Goal: Task Accomplishment & Management: Manage account settings

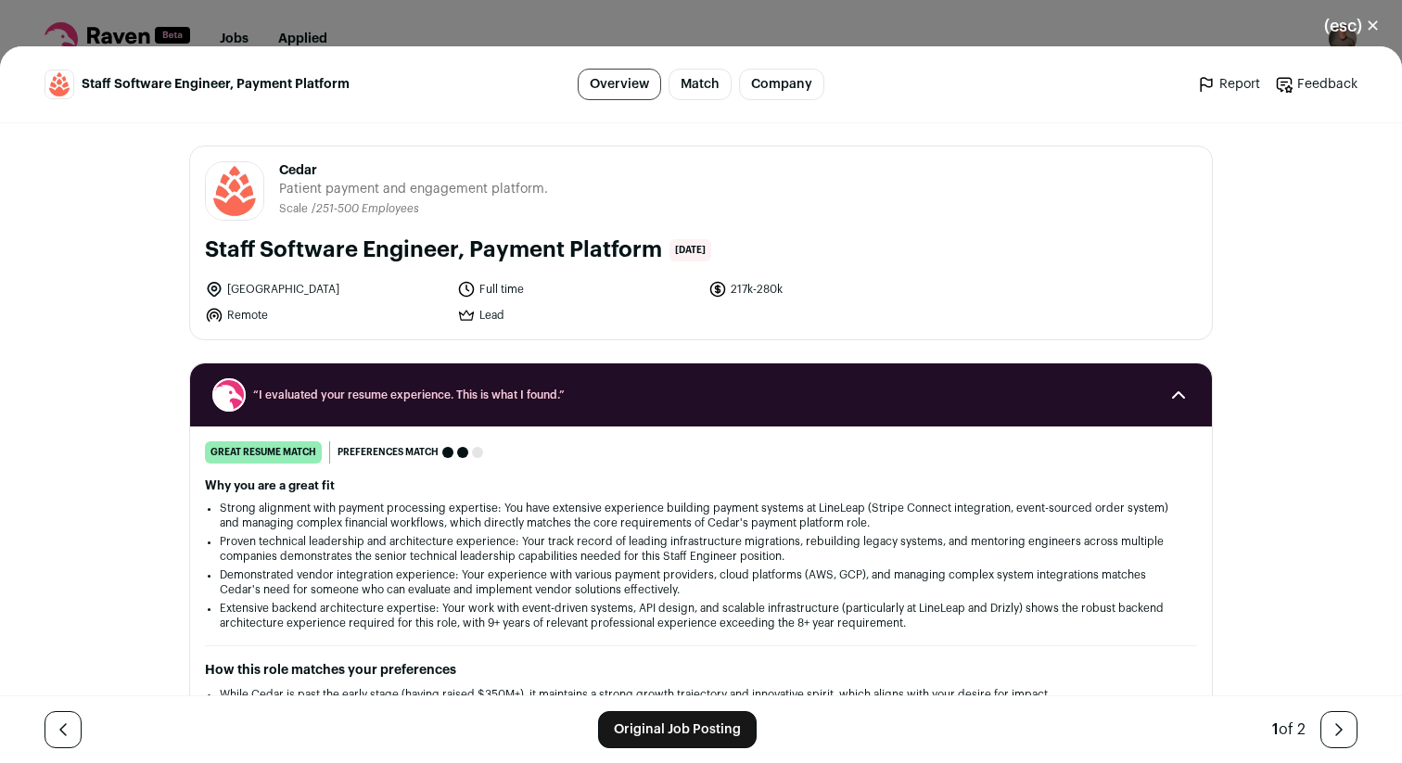
click at [1369, 19] on button "(esc) ✕" at bounding box center [1352, 26] width 100 height 41
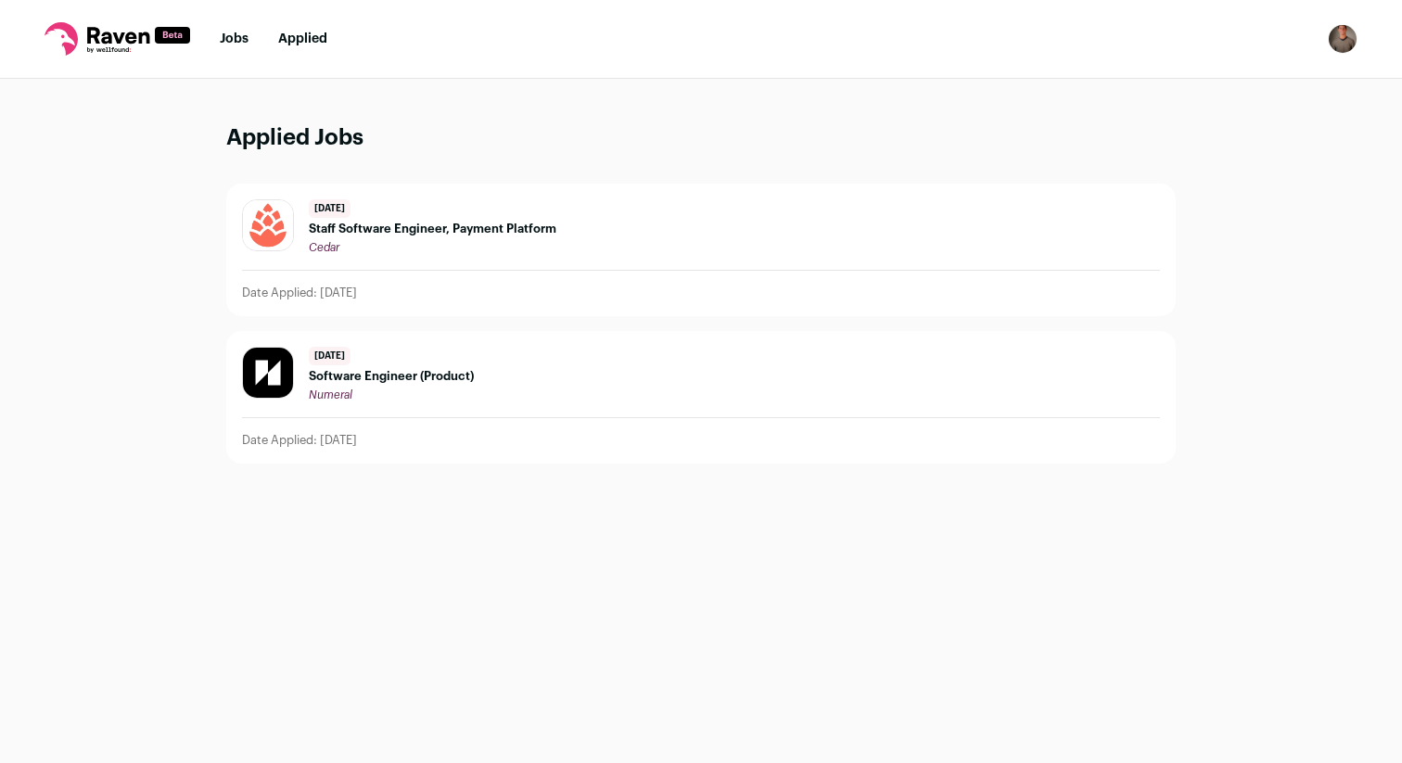
click at [1339, 37] on img "Open dropdown" at bounding box center [1343, 39] width 30 height 30
click at [1273, 69] on link "Settings" at bounding box center [1254, 86] width 205 height 45
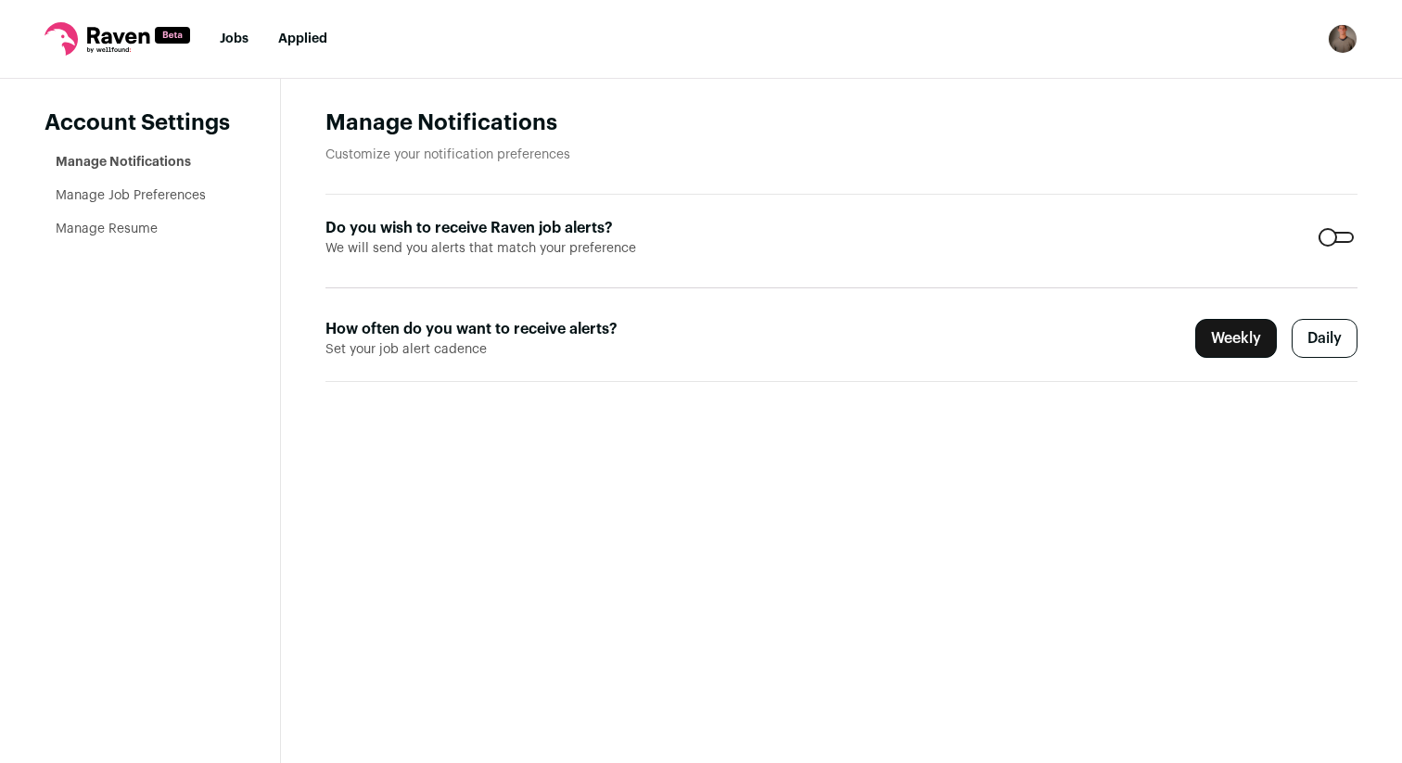
click at [1309, 334] on label "Daily" at bounding box center [1325, 338] width 66 height 39
click at [123, 185] on ul "Manage Notifications Manage Job Preferences Manage Resume" at bounding box center [146, 195] width 180 height 85
click at [123, 192] on link "Manage Job Preferences" at bounding box center [131, 195] width 150 height 13
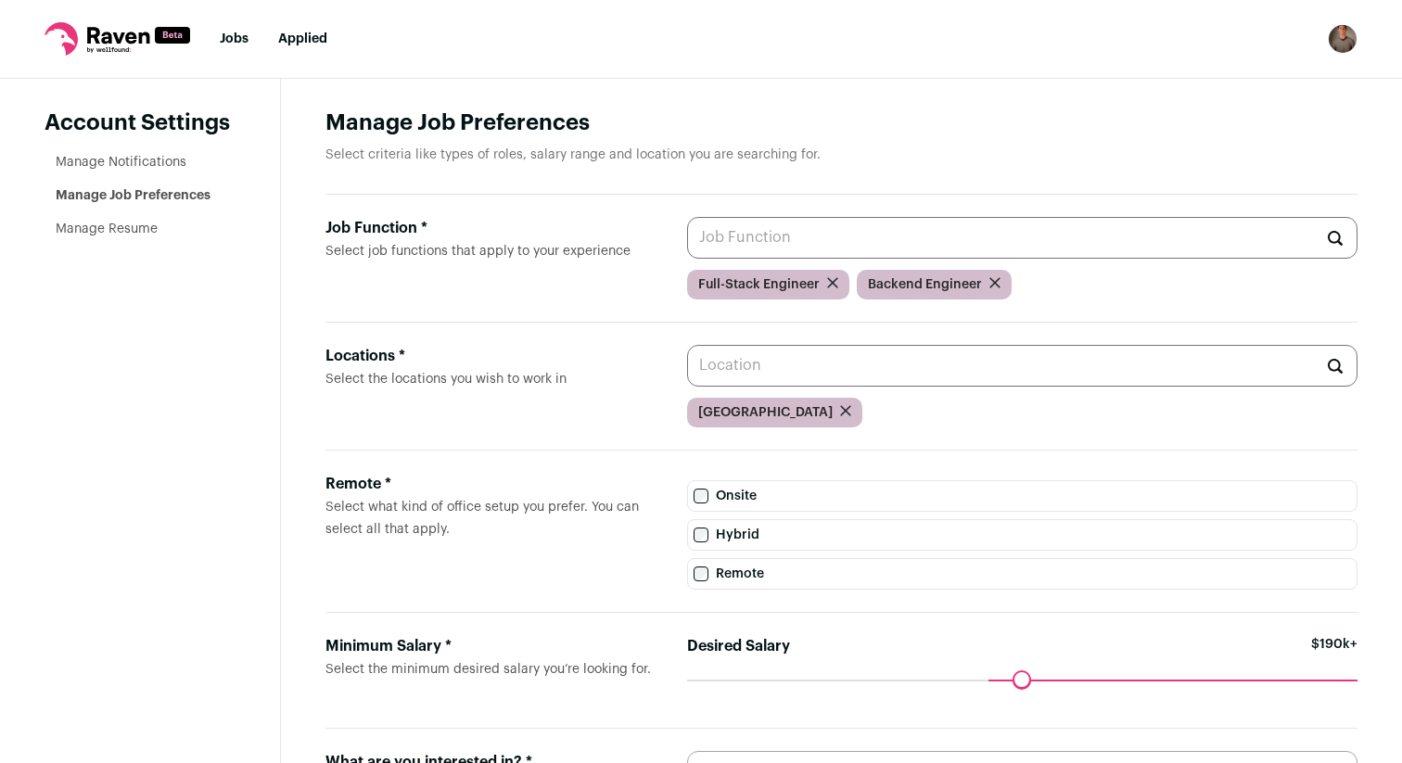
click at [121, 231] on link "Manage Resume" at bounding box center [107, 229] width 102 height 13
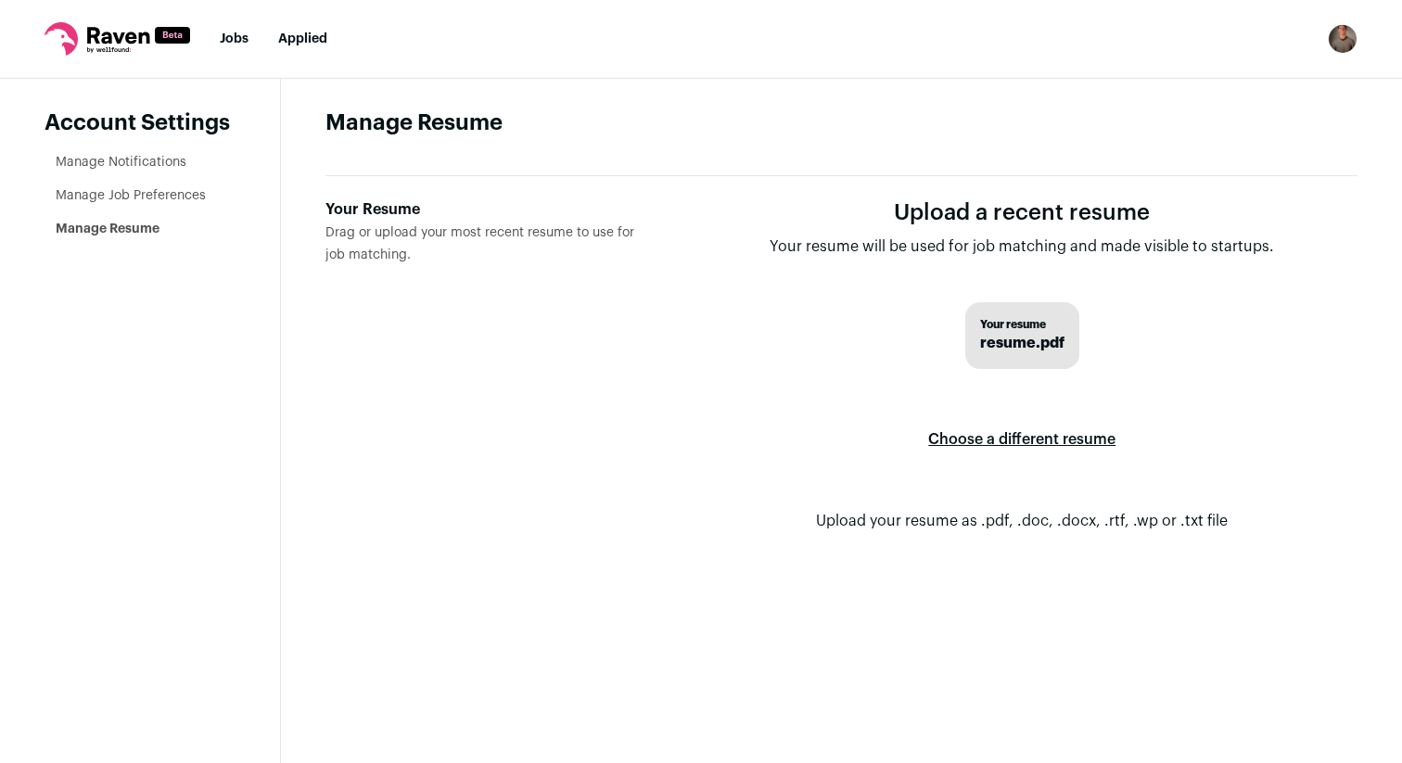
click at [247, 39] on link "Jobs" at bounding box center [234, 38] width 29 height 13
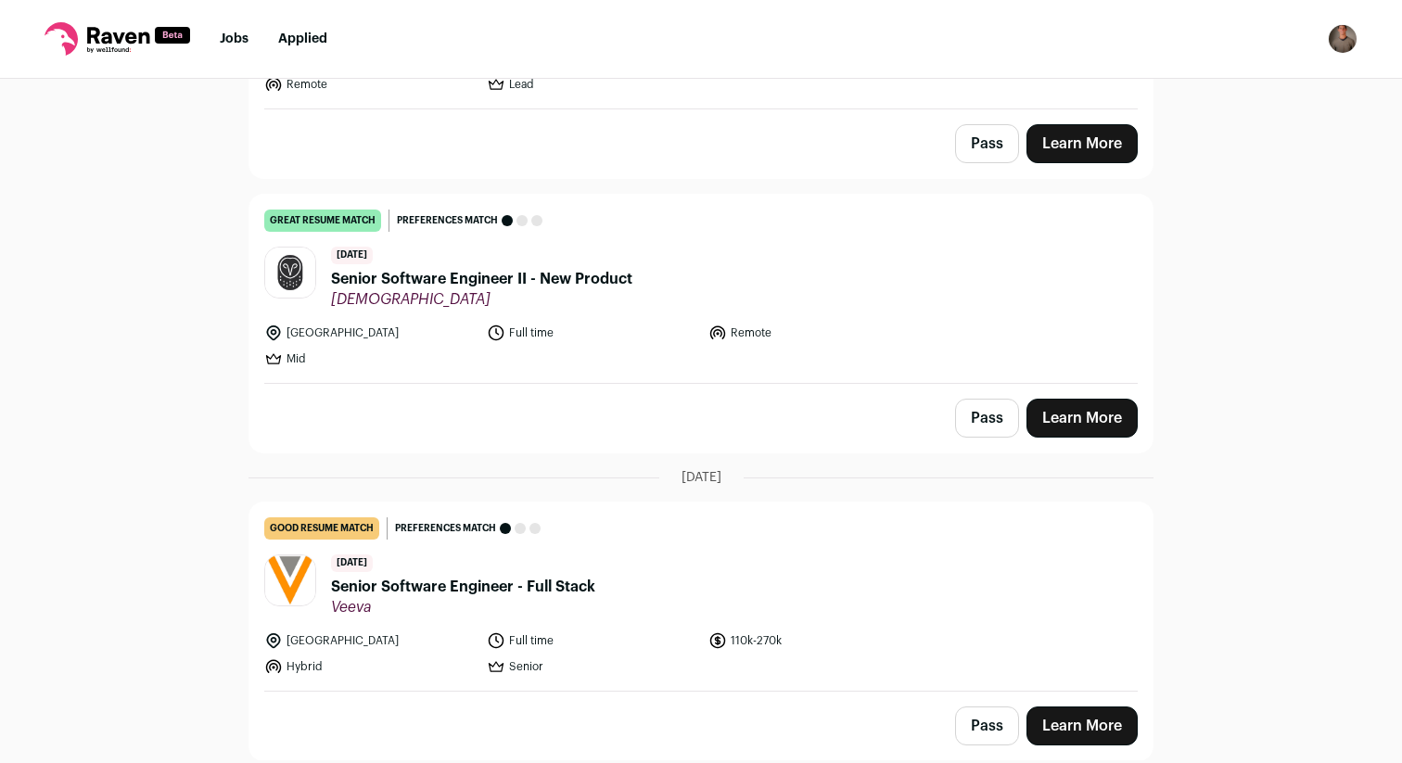
scroll to position [622, 0]
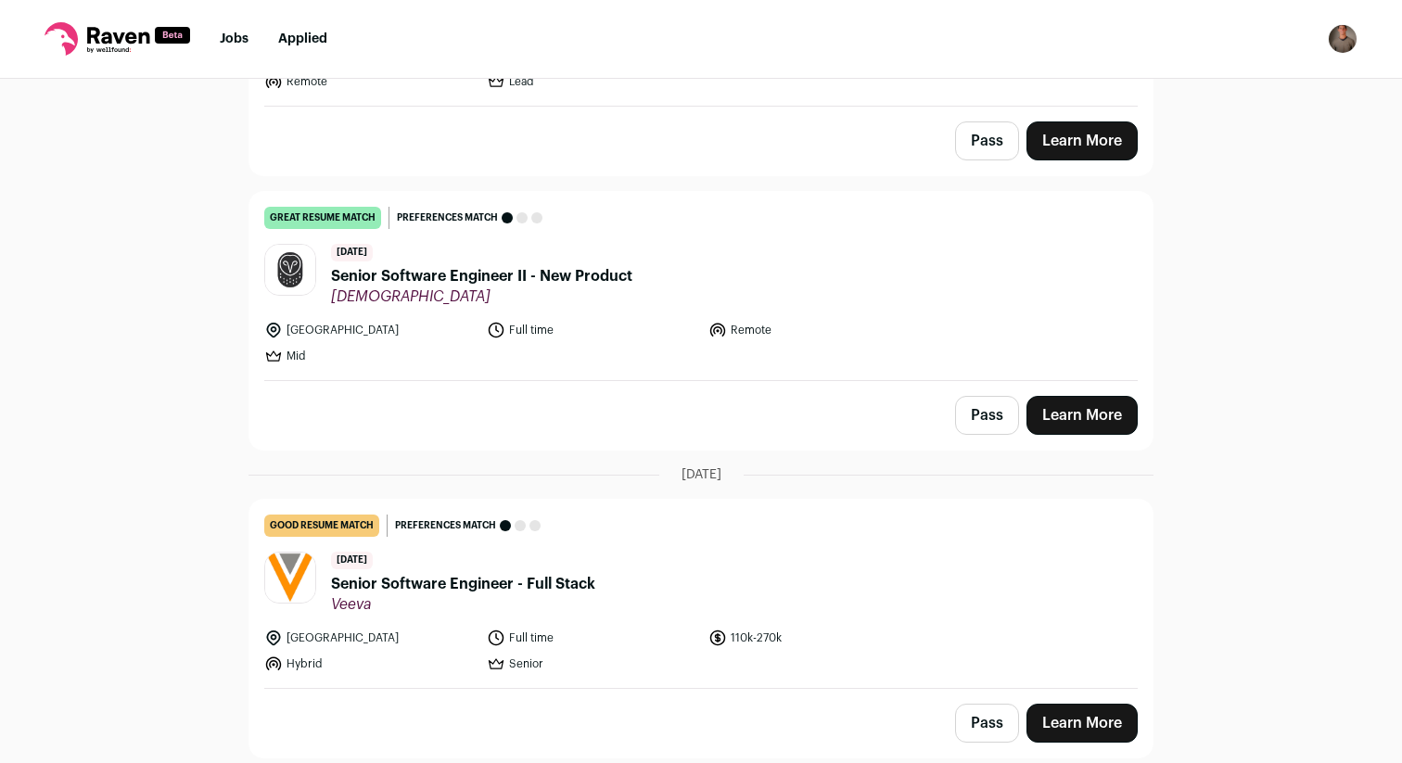
click at [396, 276] on span "Senior Software Engineer II - New Product" at bounding box center [481, 276] width 301 height 22
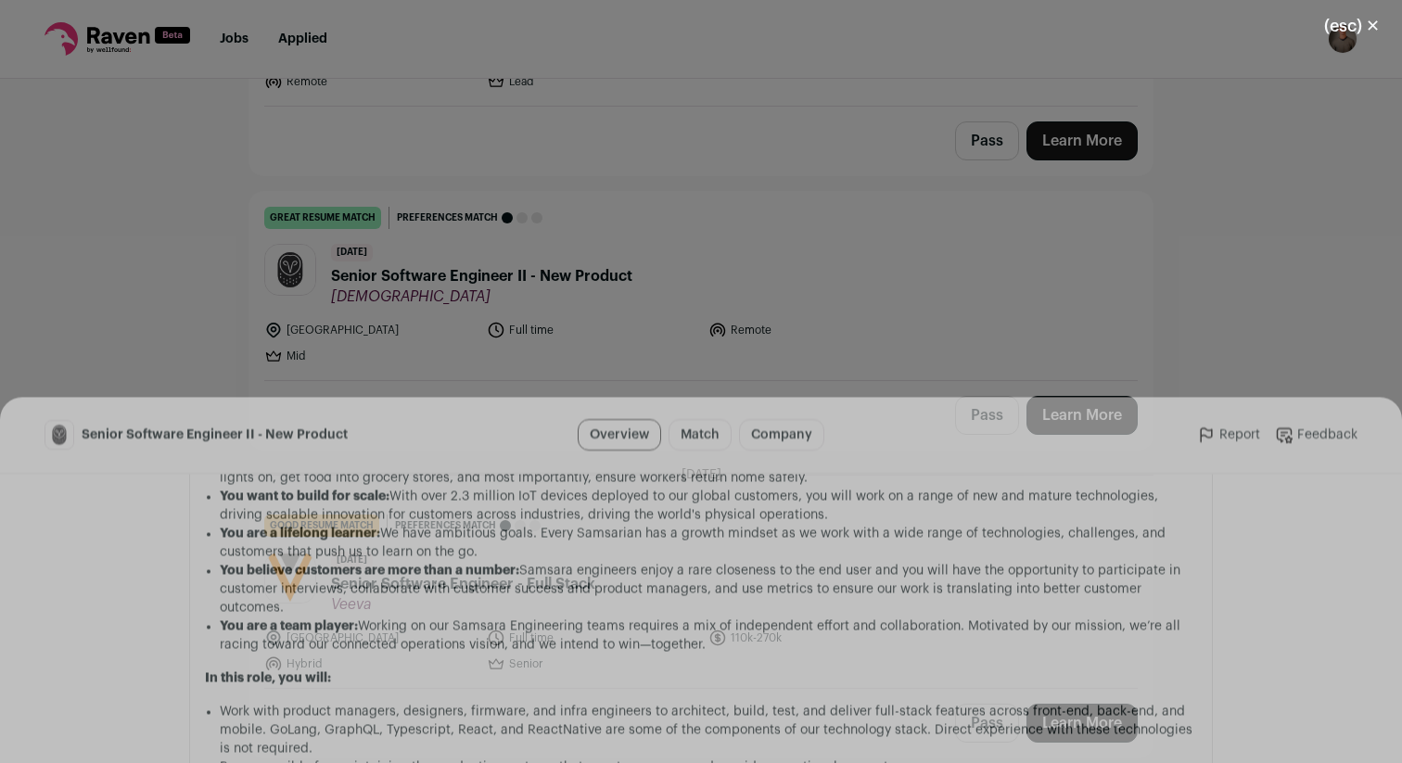
scroll to position [1133, 0]
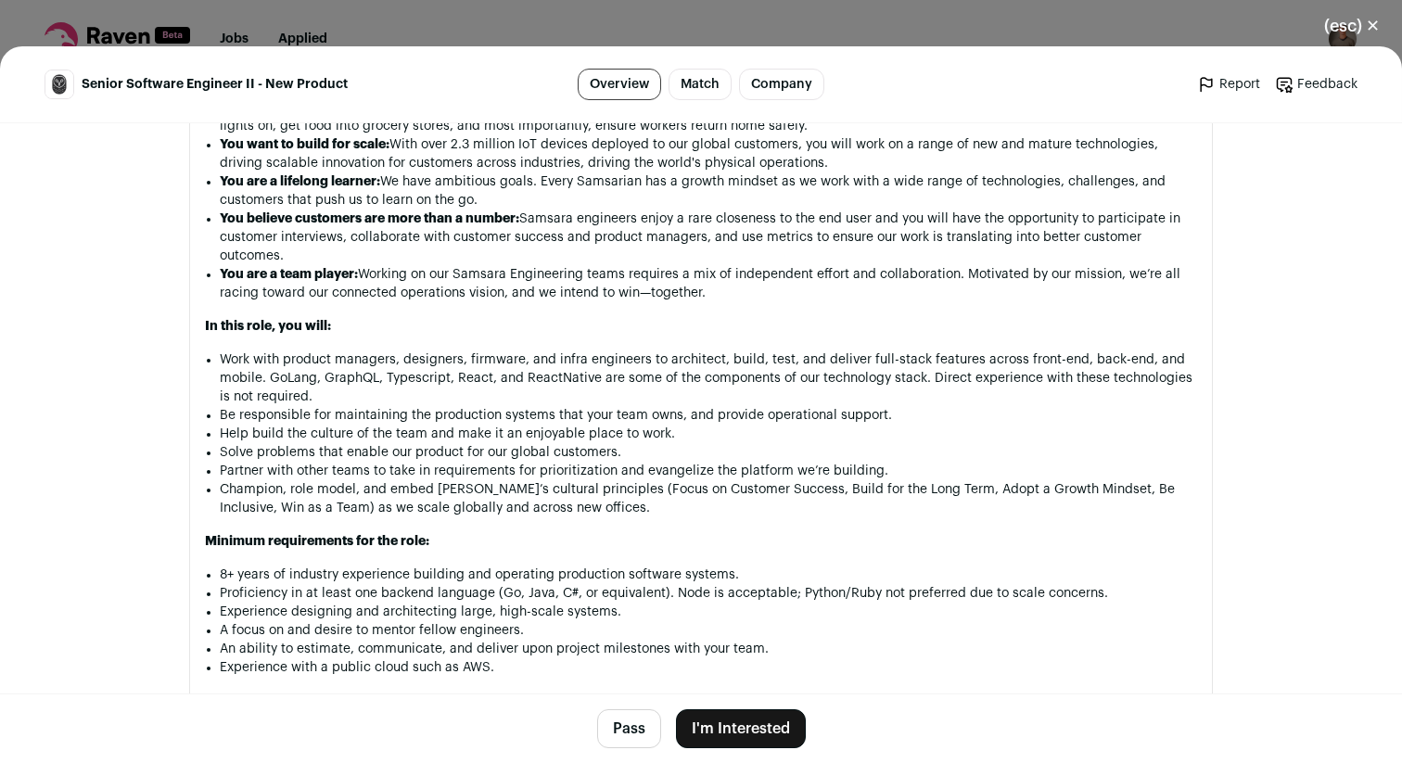
click at [1360, 25] on button "(esc) ✕" at bounding box center [1352, 26] width 100 height 41
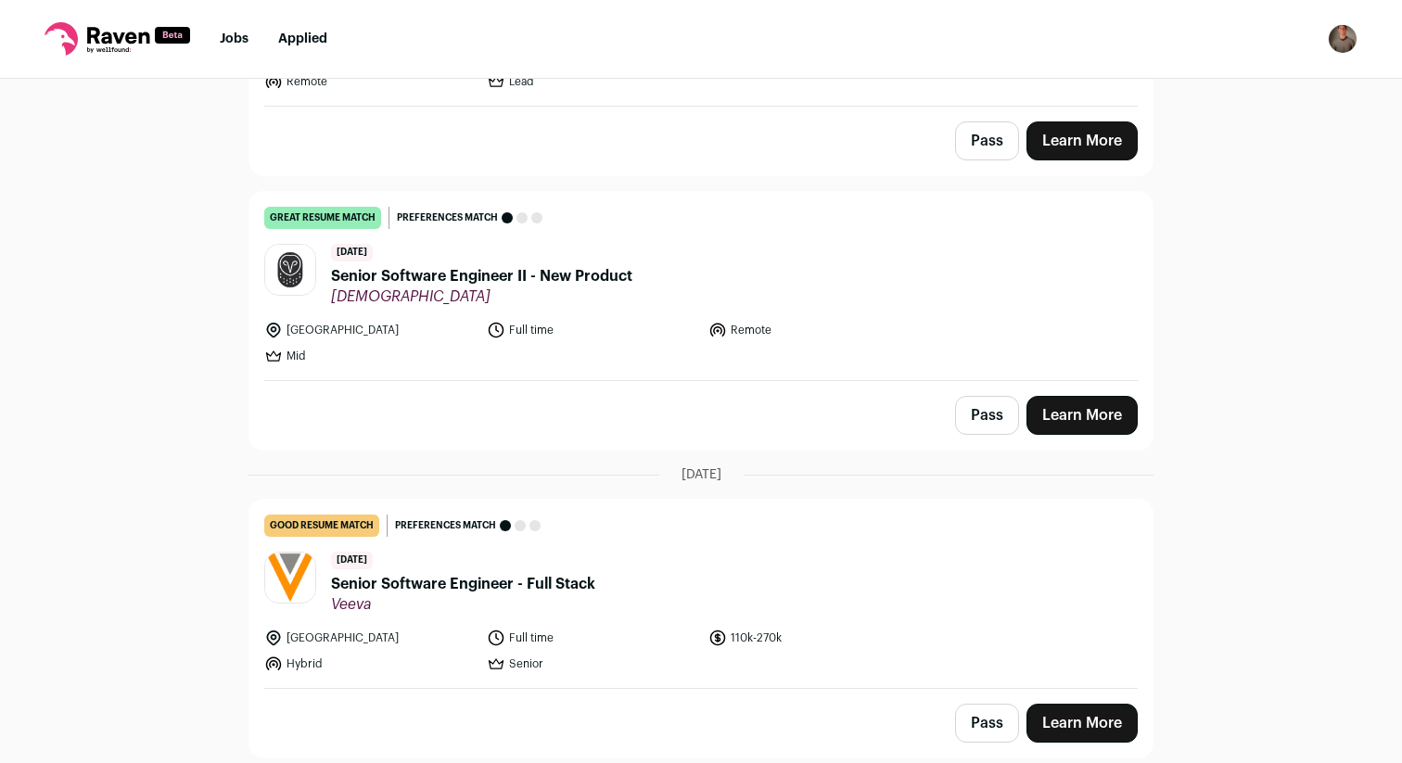
click at [977, 120] on div "Pass Learn More" at bounding box center [700, 141] width 903 height 69
click at [977, 136] on button "Pass" at bounding box center [987, 140] width 64 height 39
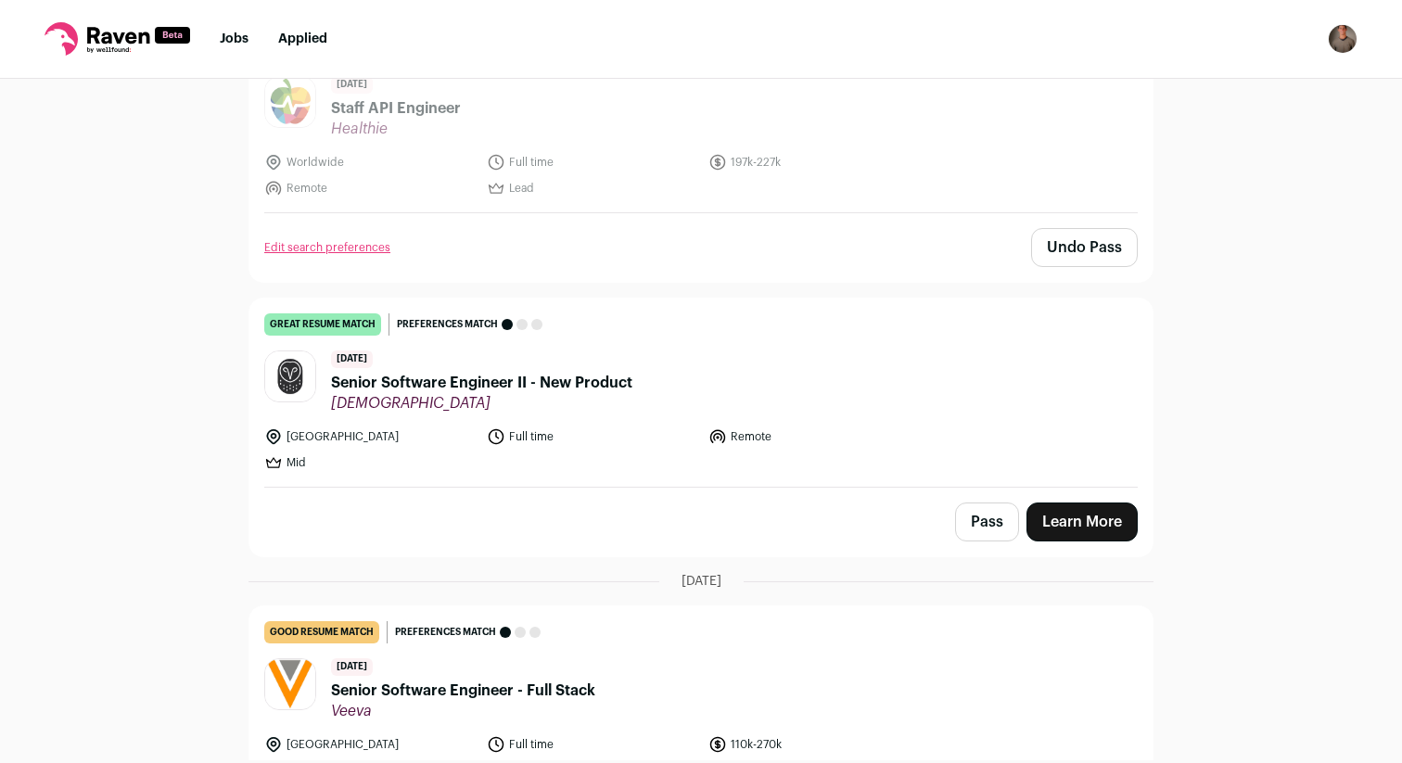
scroll to position [427, 0]
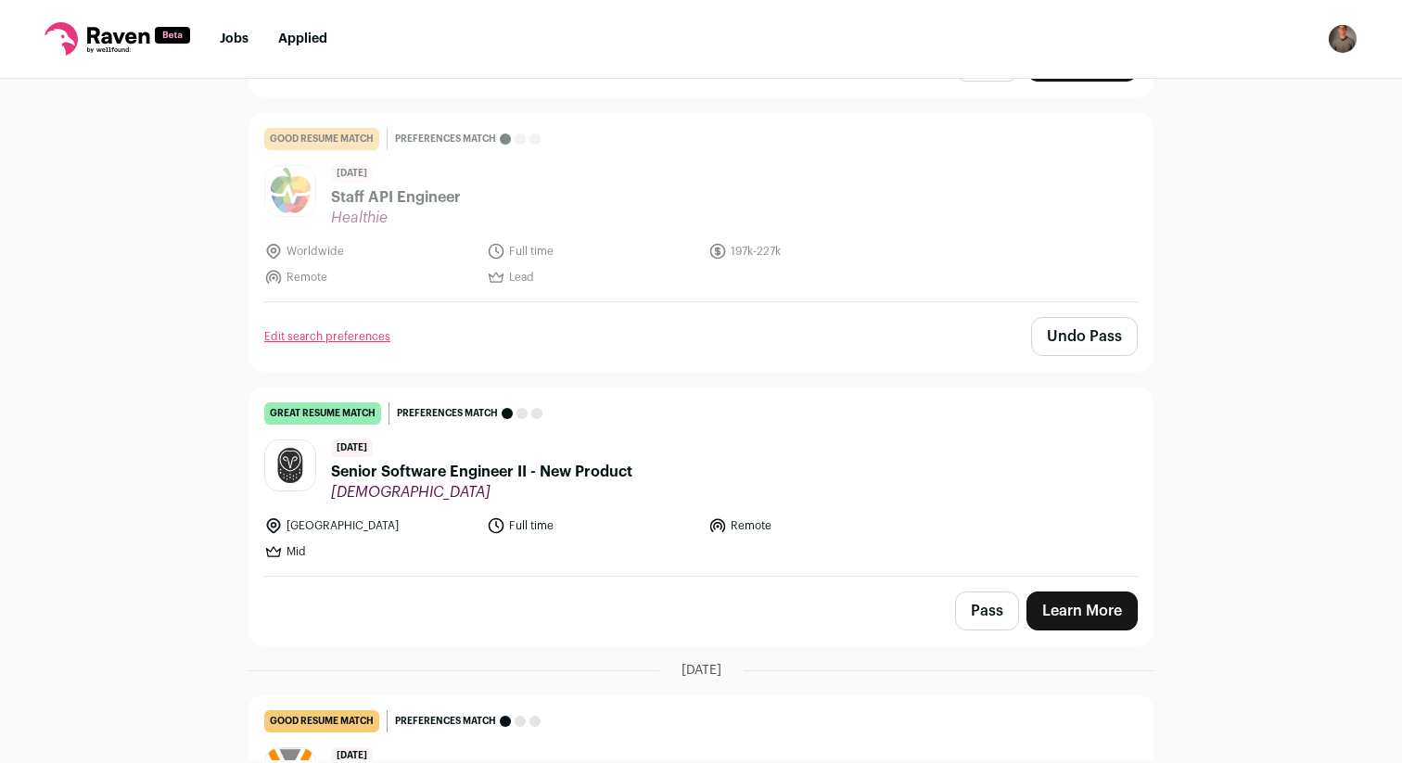
click at [1071, 351] on button "Undo Pass" at bounding box center [1084, 336] width 107 height 39
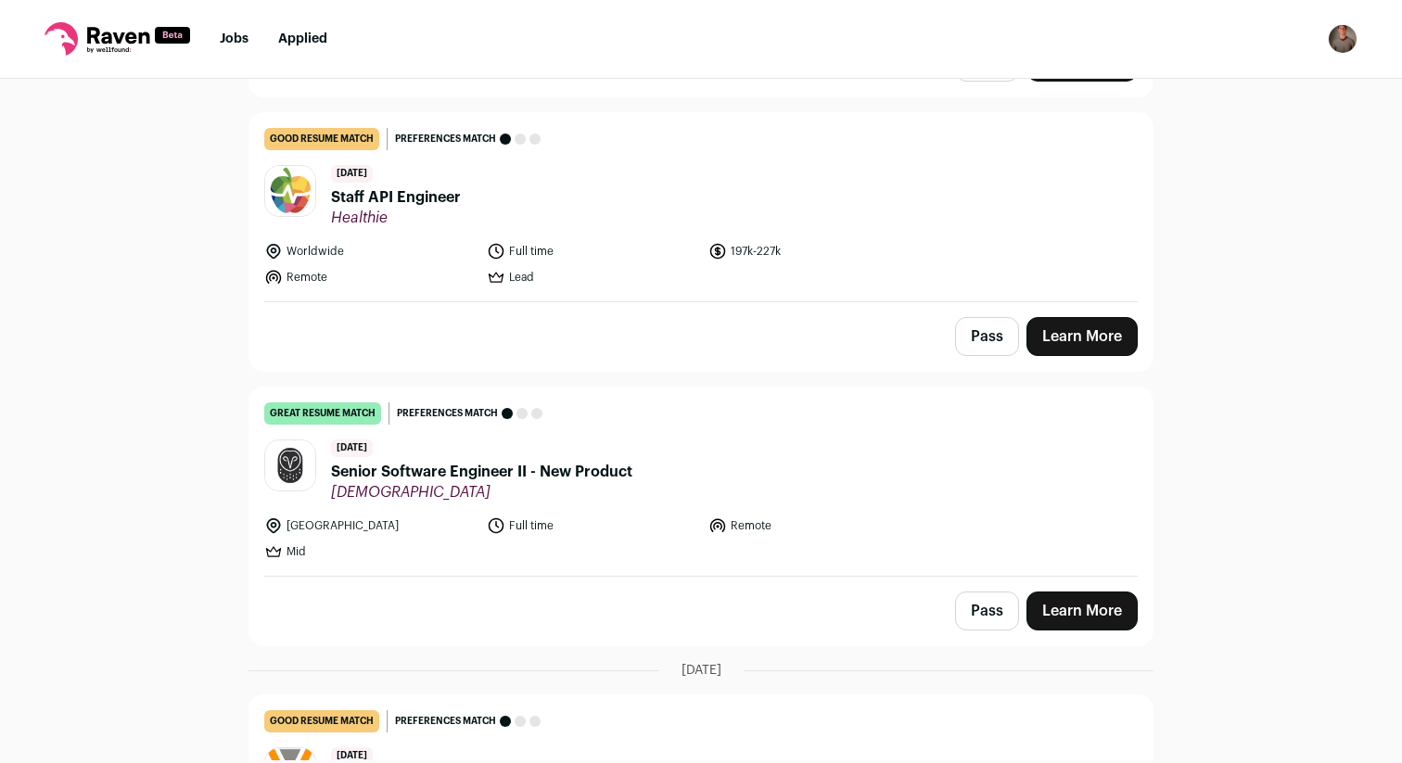
click at [994, 618] on button "Pass" at bounding box center [987, 611] width 64 height 39
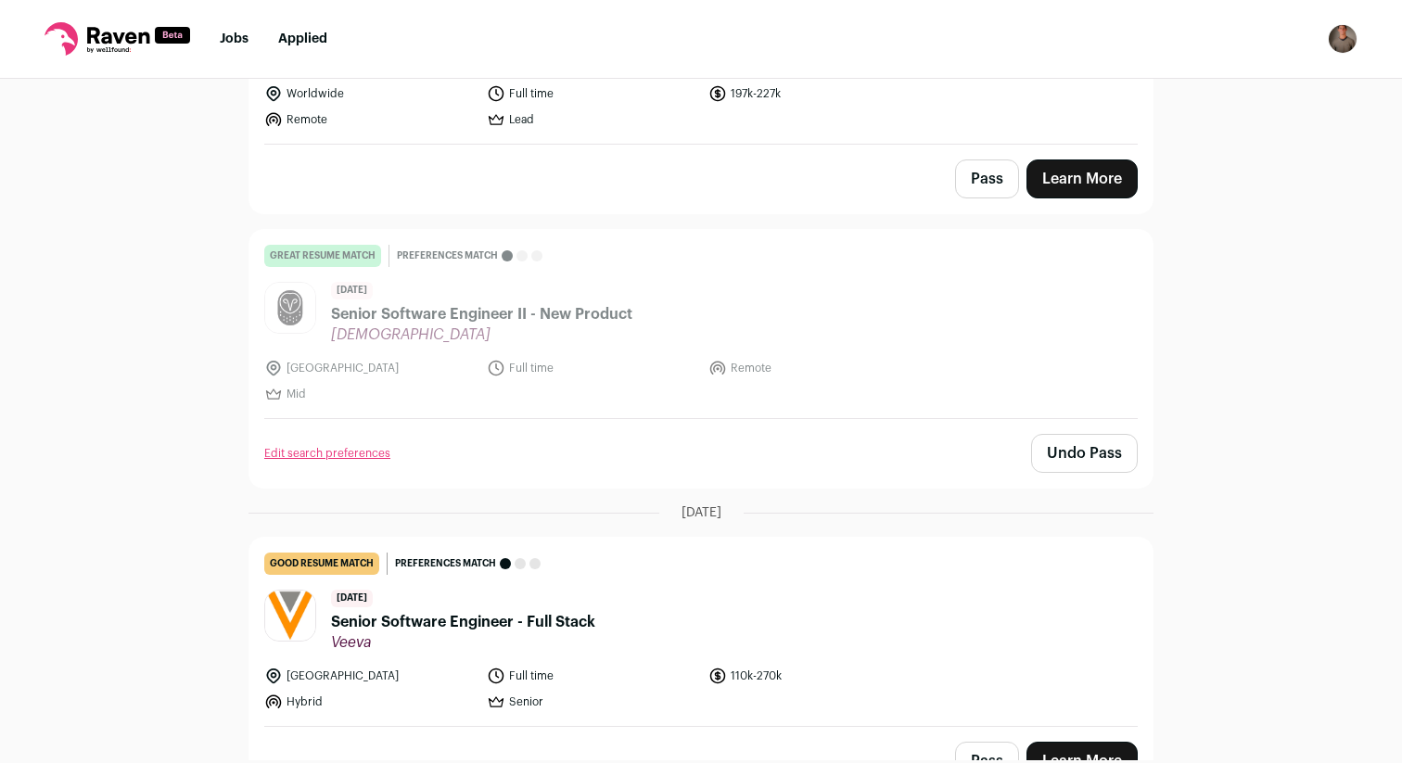
scroll to position [661, 0]
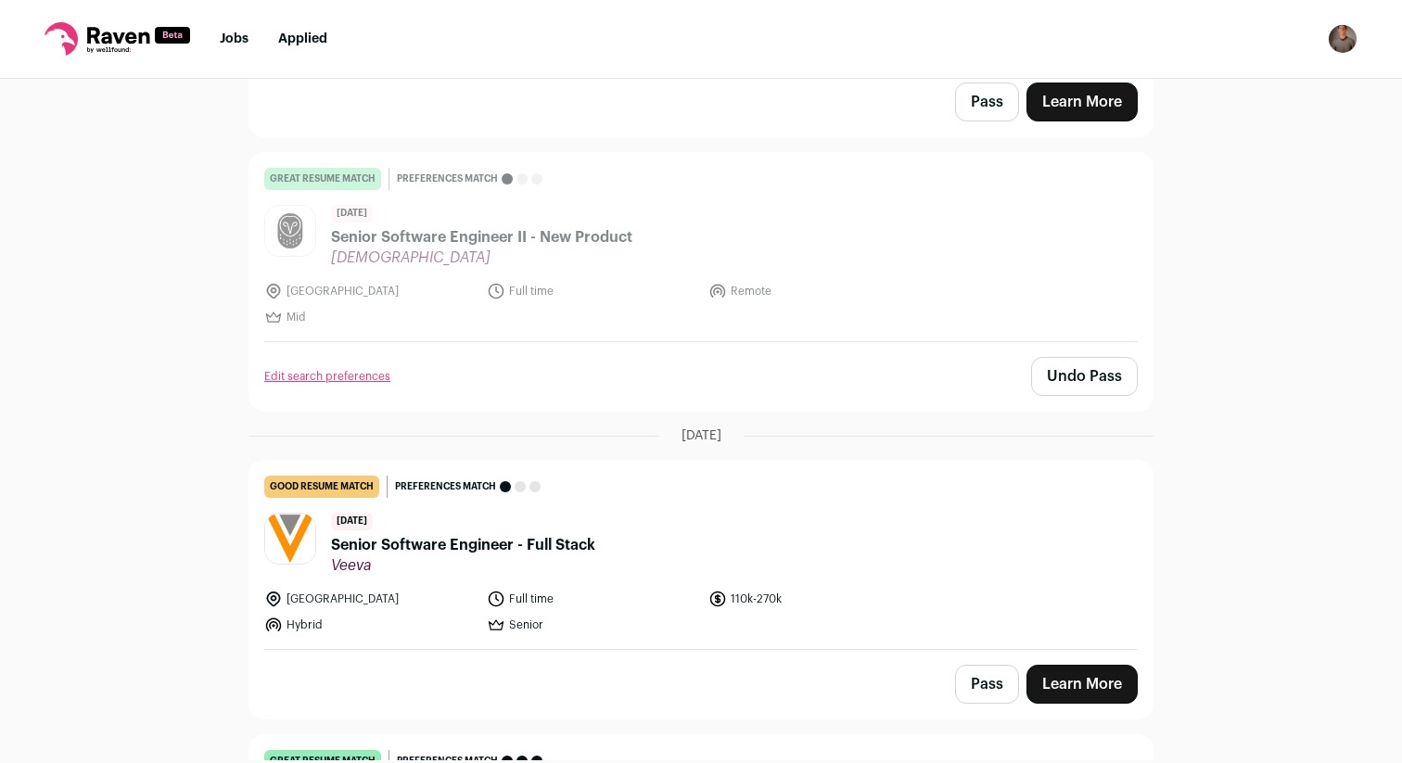
click at [542, 556] on span "Senior Software Engineer - Full Stack" at bounding box center [463, 545] width 264 height 22
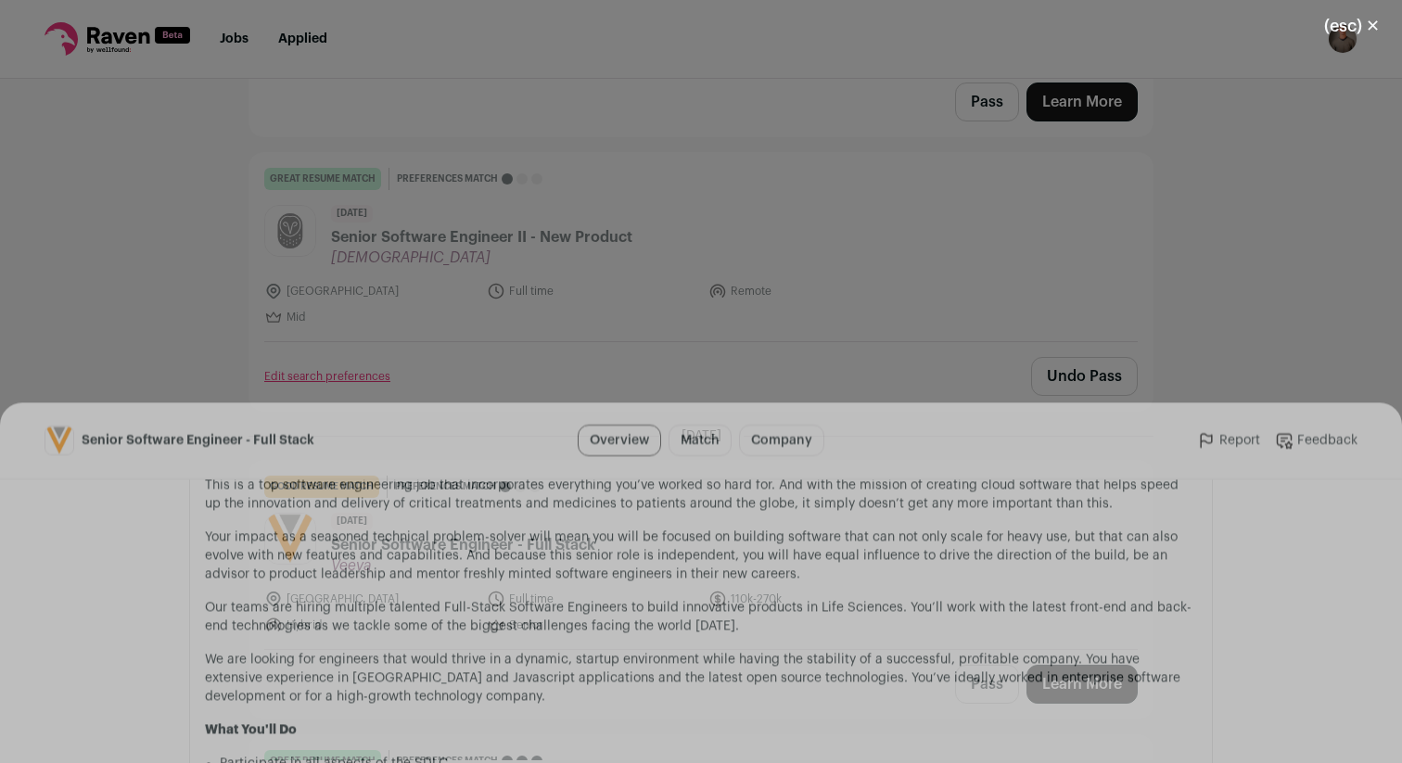
scroll to position [1205, 0]
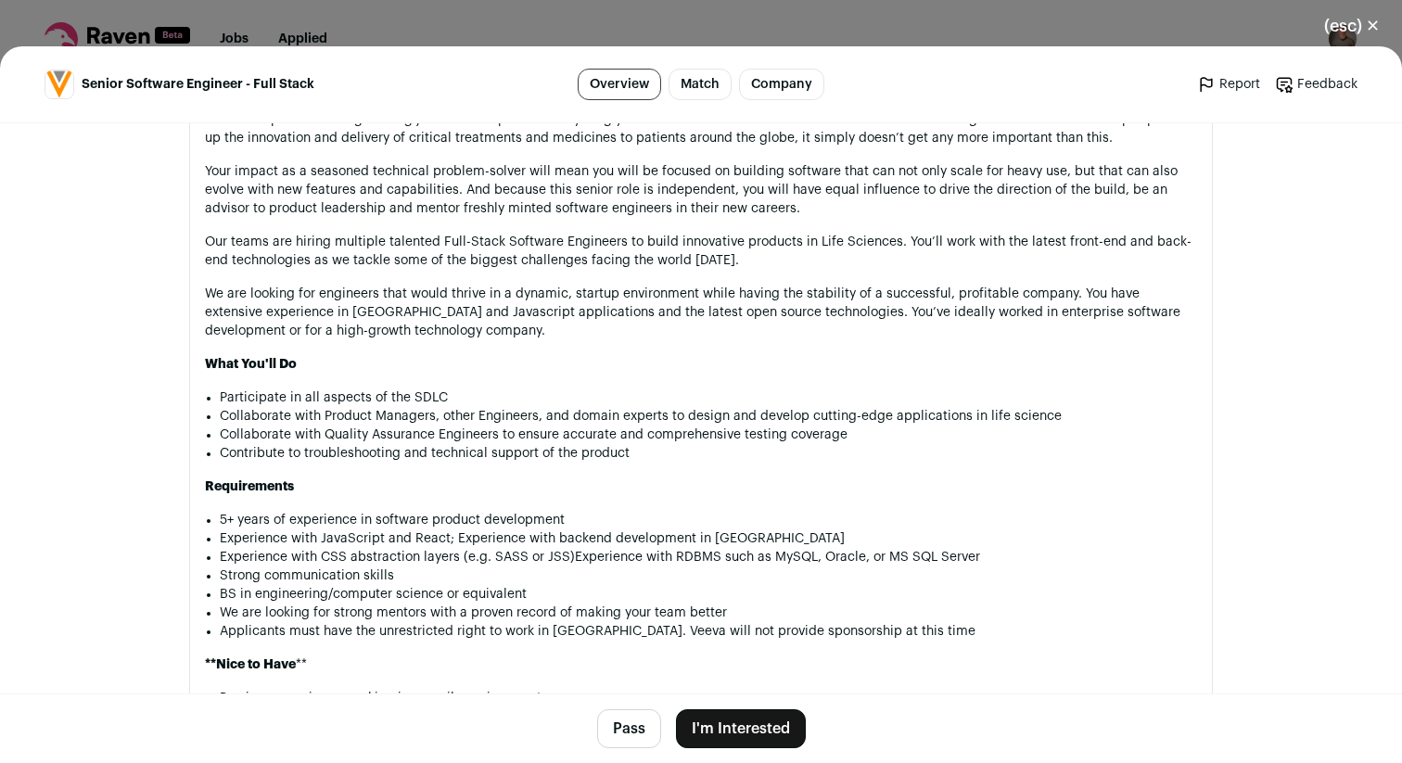
click at [652, 728] on button "Pass" at bounding box center [629, 728] width 64 height 39
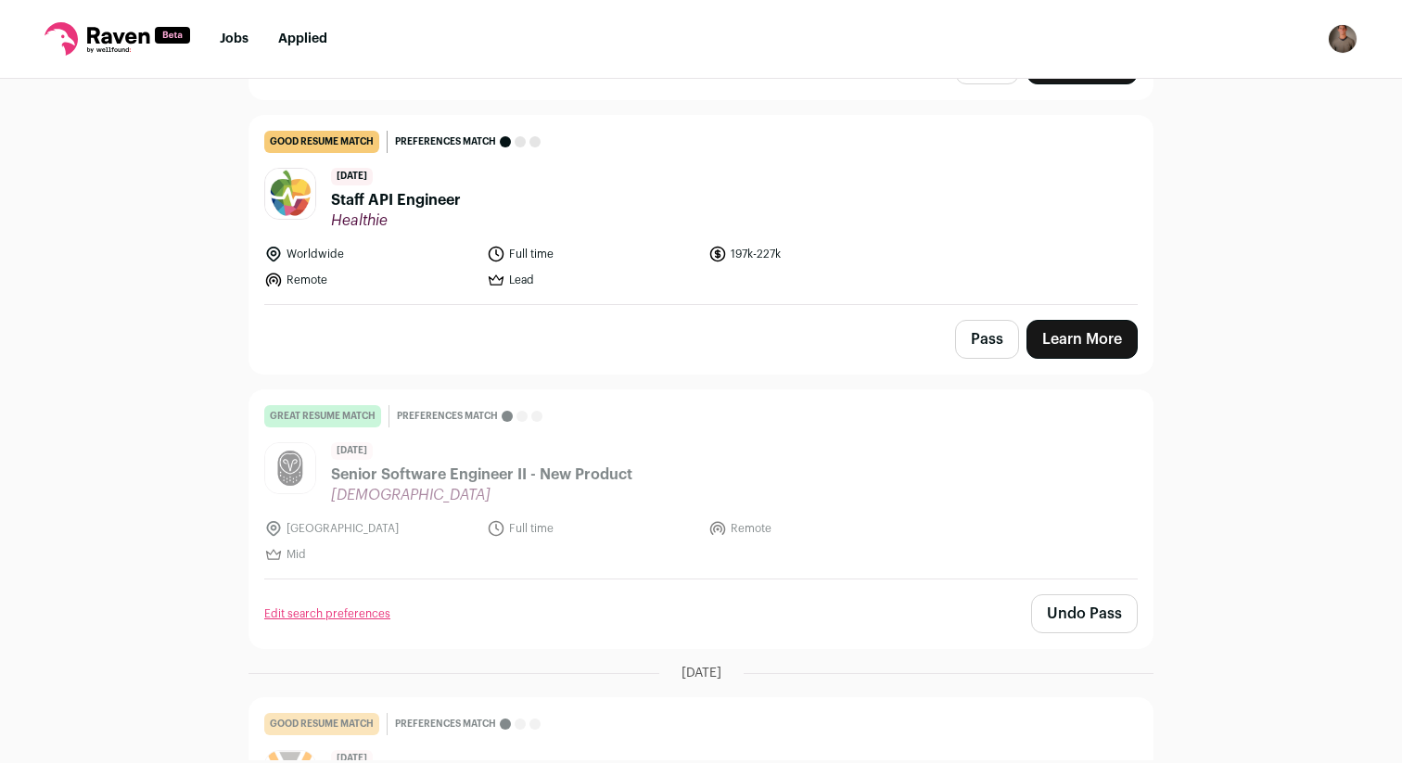
scroll to position [0, 0]
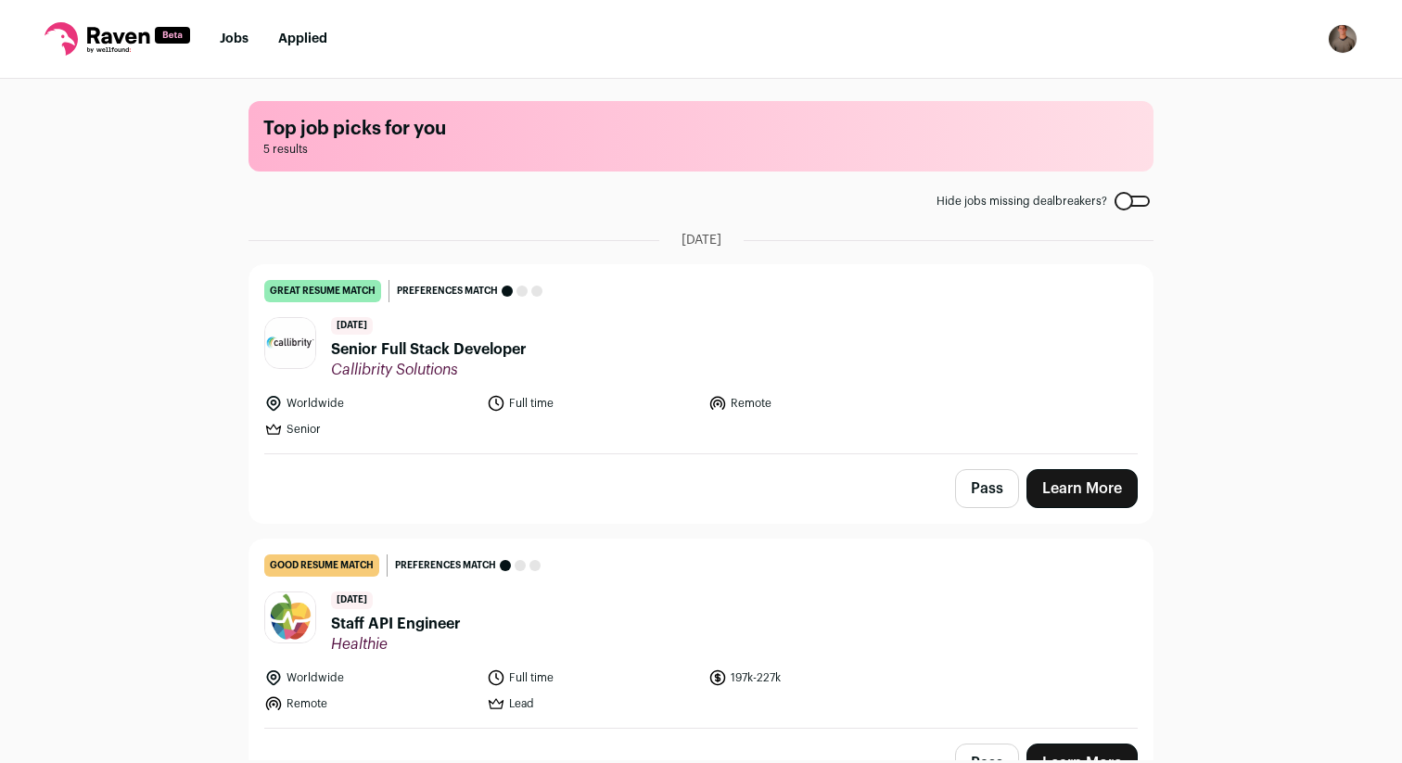
click at [539, 350] on header "[DATE] Senior Full Stack Developer Callibrity Solutions" at bounding box center [701, 348] width 874 height 62
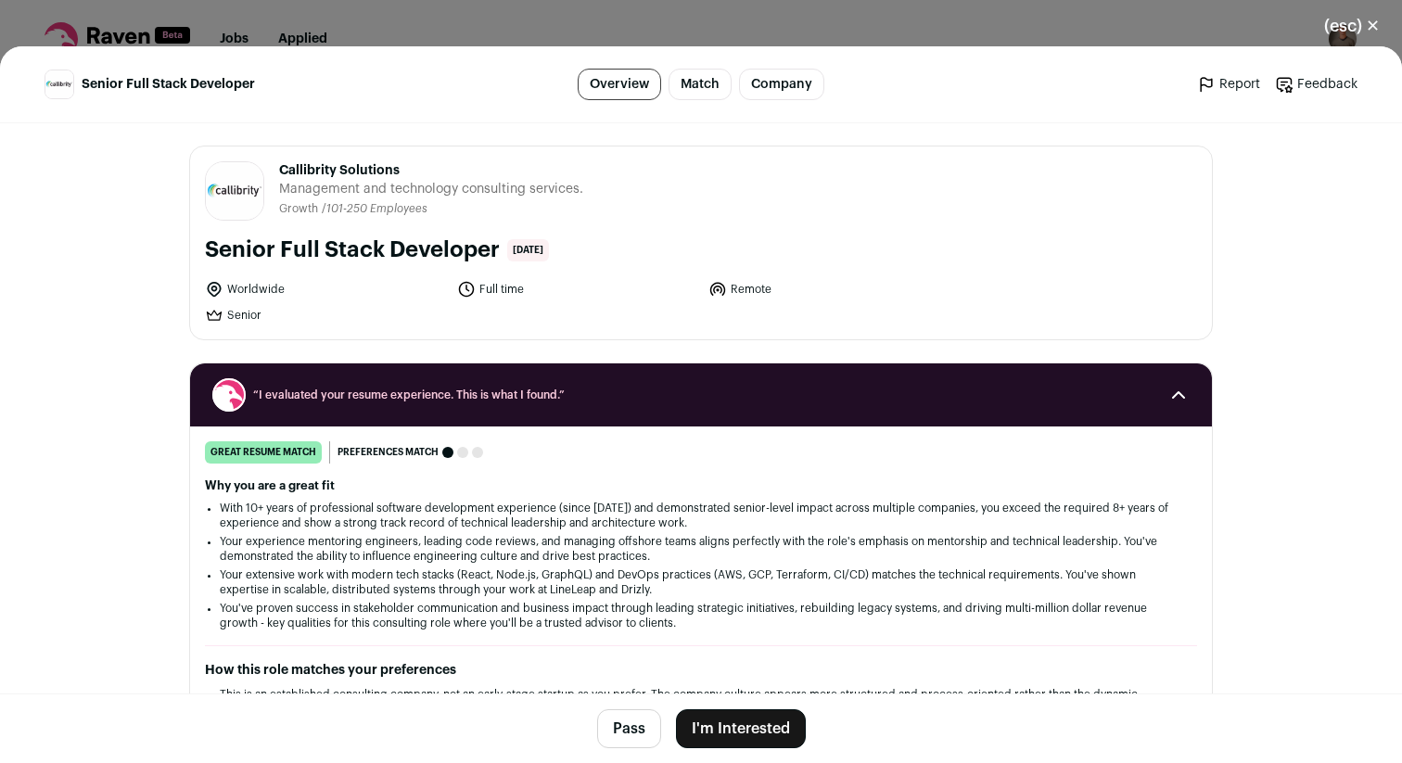
click at [311, 172] on span "Callibrity Solutions" at bounding box center [431, 170] width 304 height 19
click at [339, 171] on span "Callibrity Solutions" at bounding box center [431, 170] width 304 height 19
copy span "Callibrity Solutions"
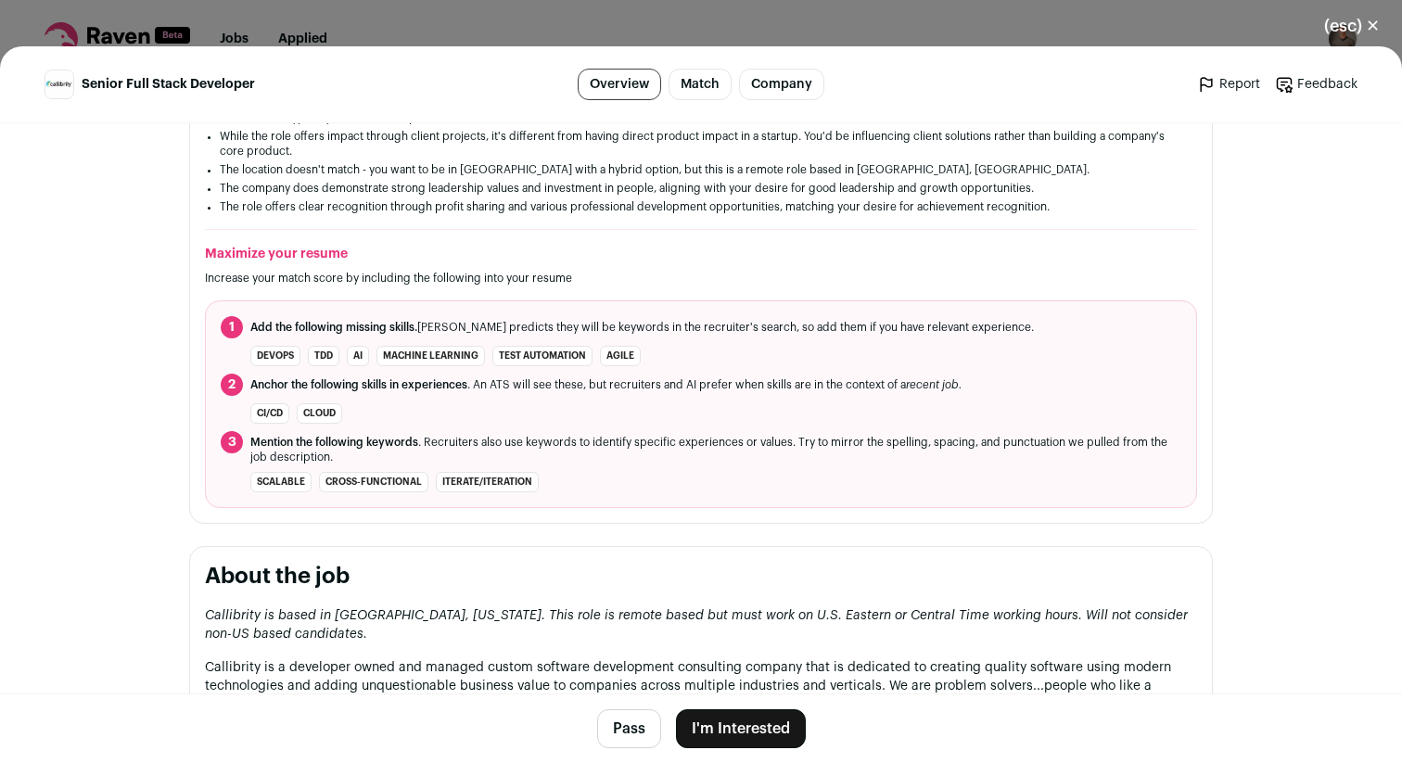
scroll to position [947, 0]
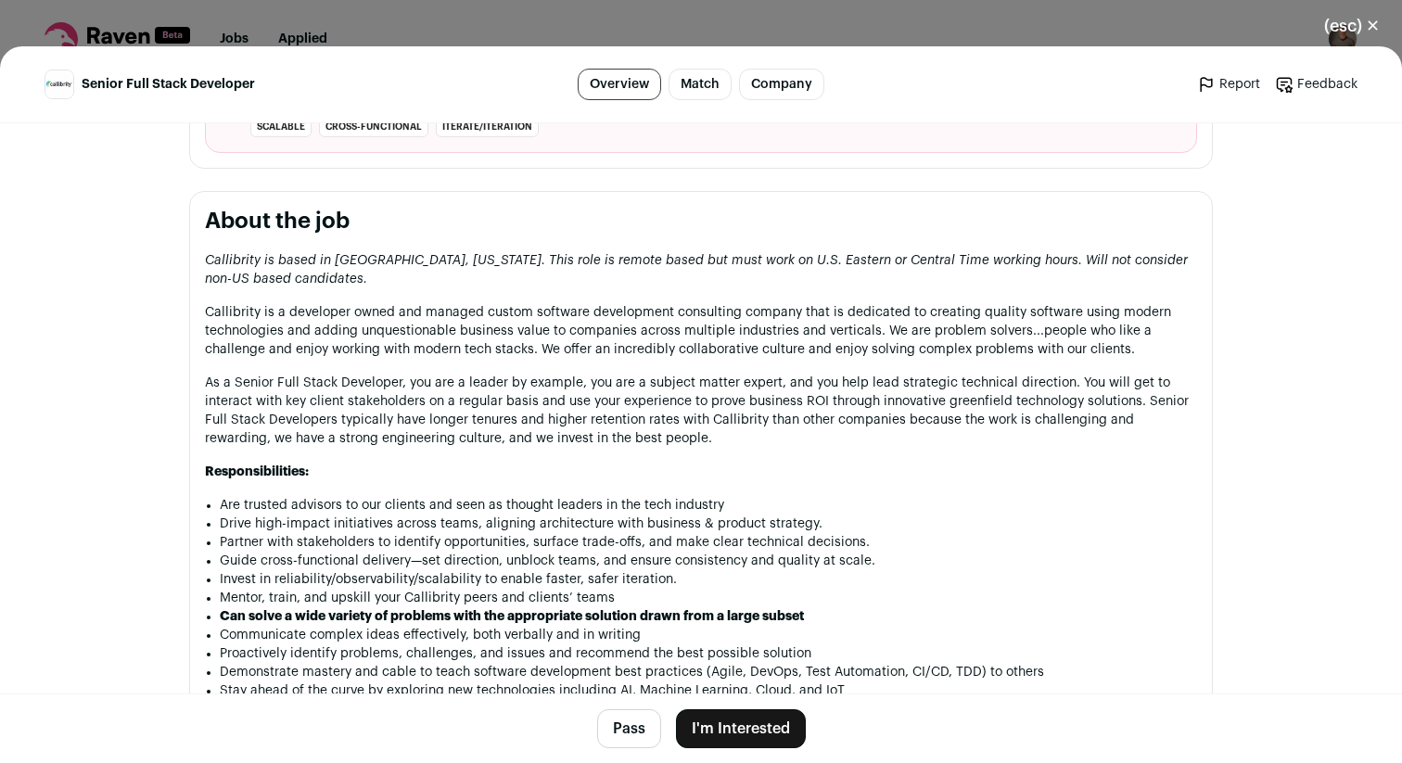
click at [640, 733] on button "Pass" at bounding box center [629, 728] width 64 height 39
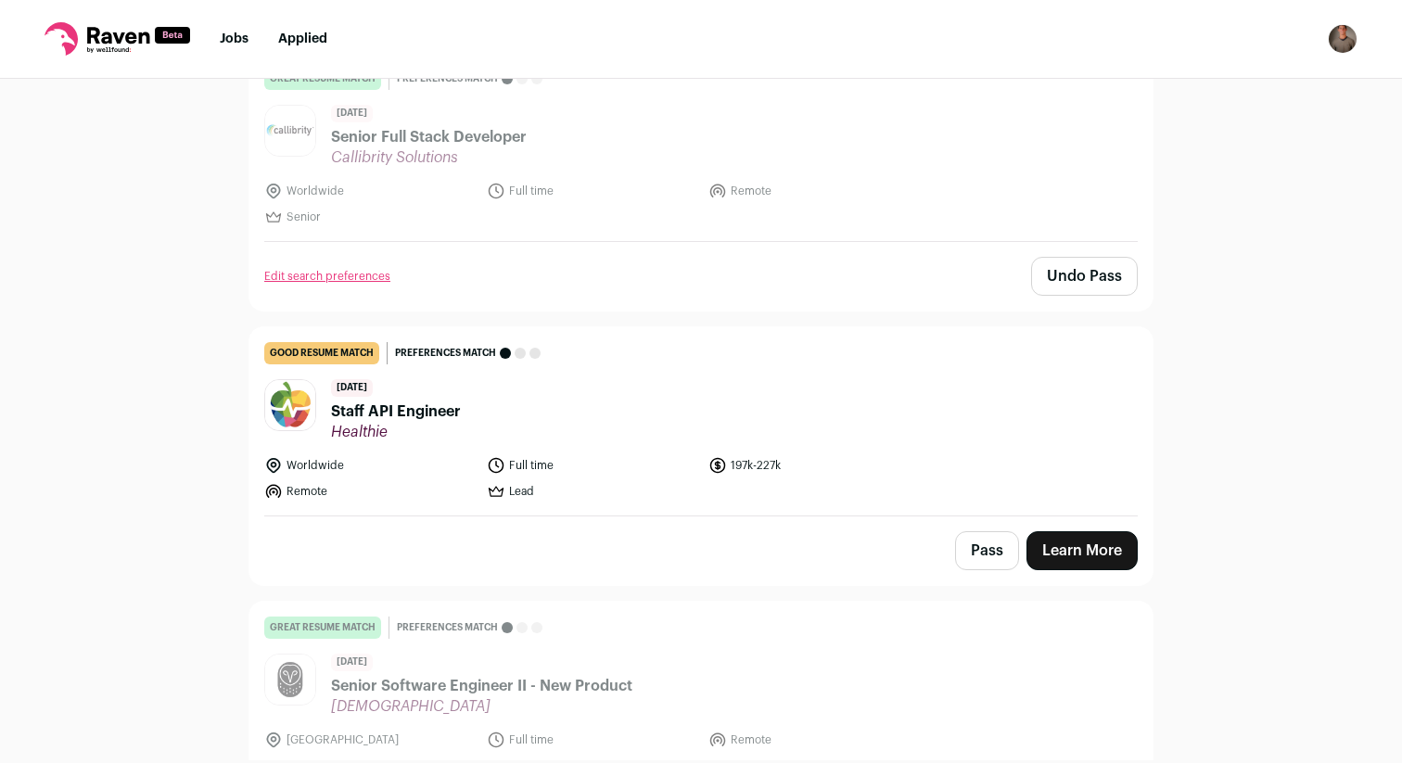
scroll to position [318, 0]
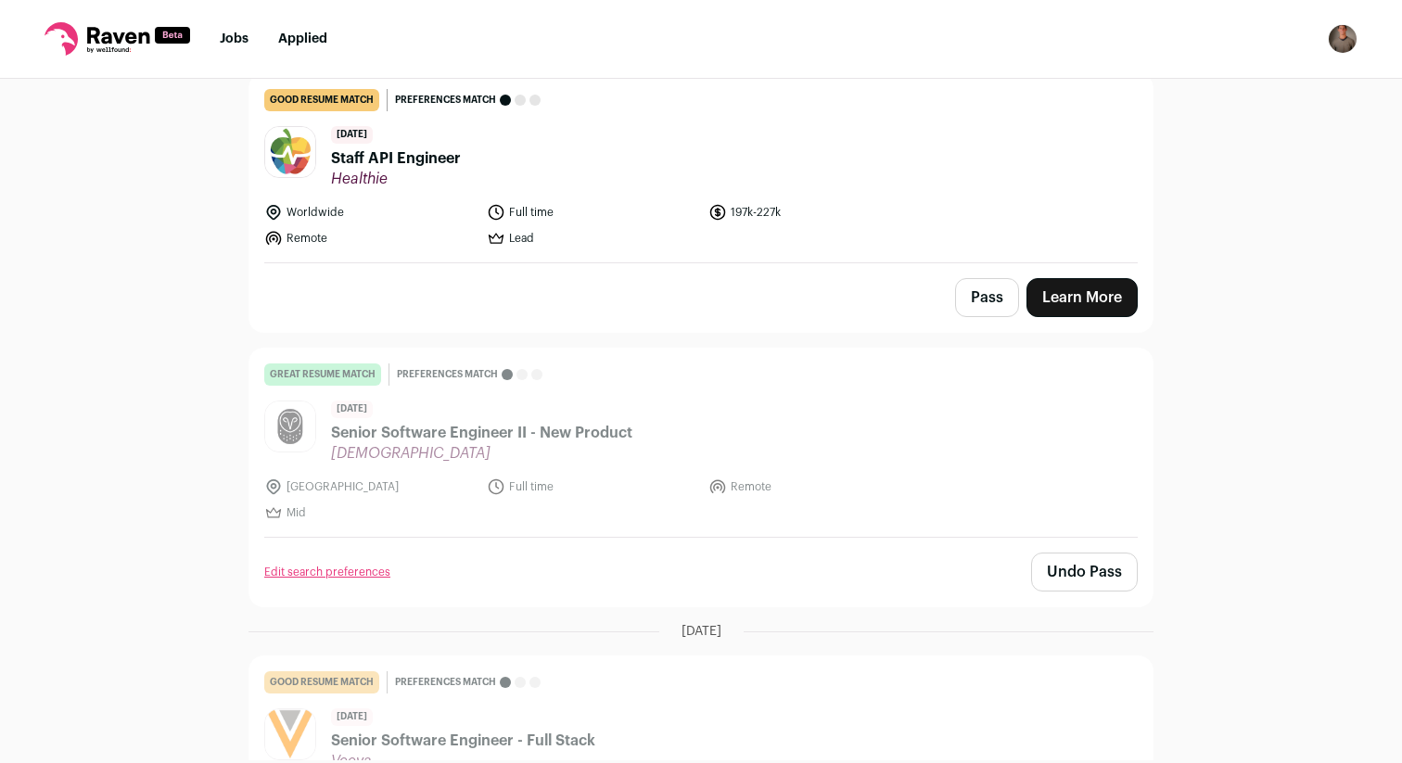
scroll to position [483, 0]
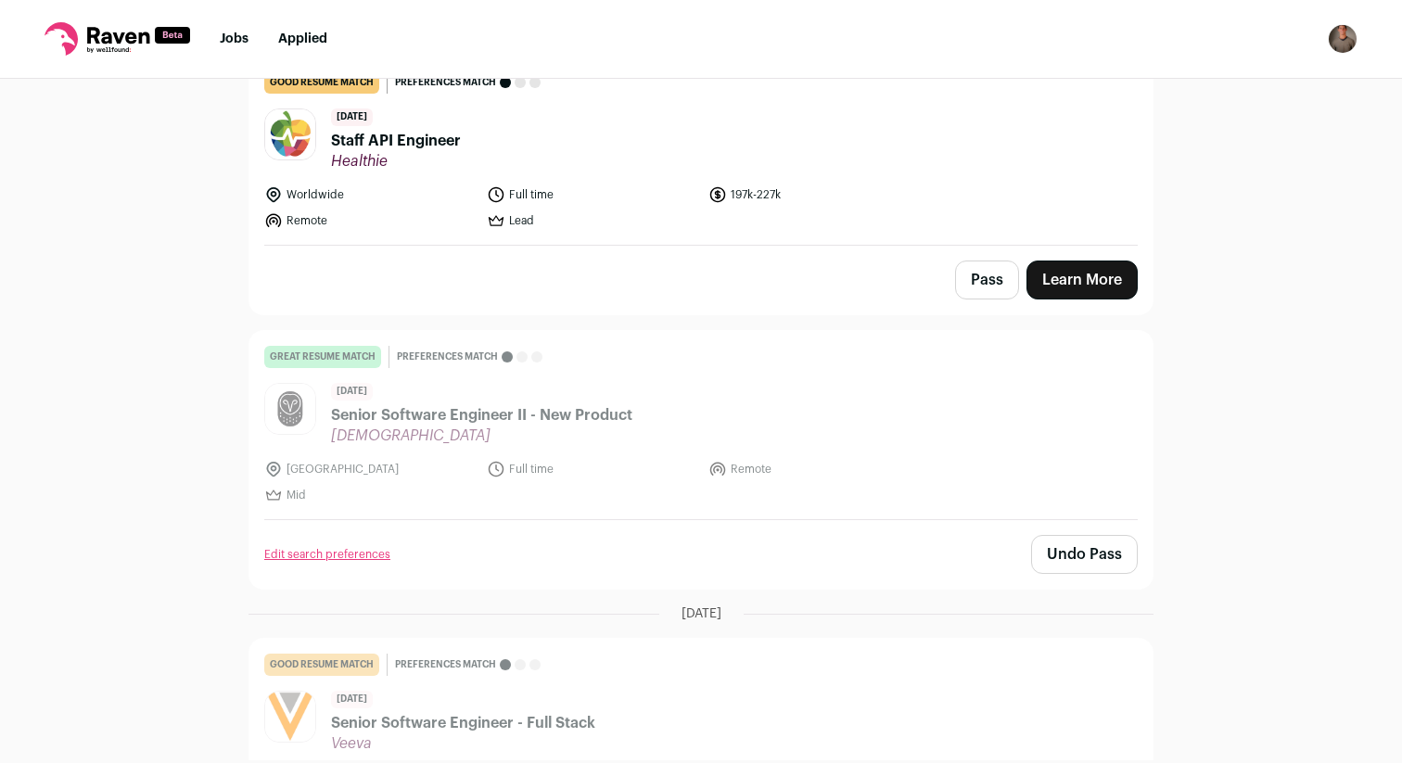
click at [413, 135] on span "Staff API Engineer" at bounding box center [396, 141] width 130 height 22
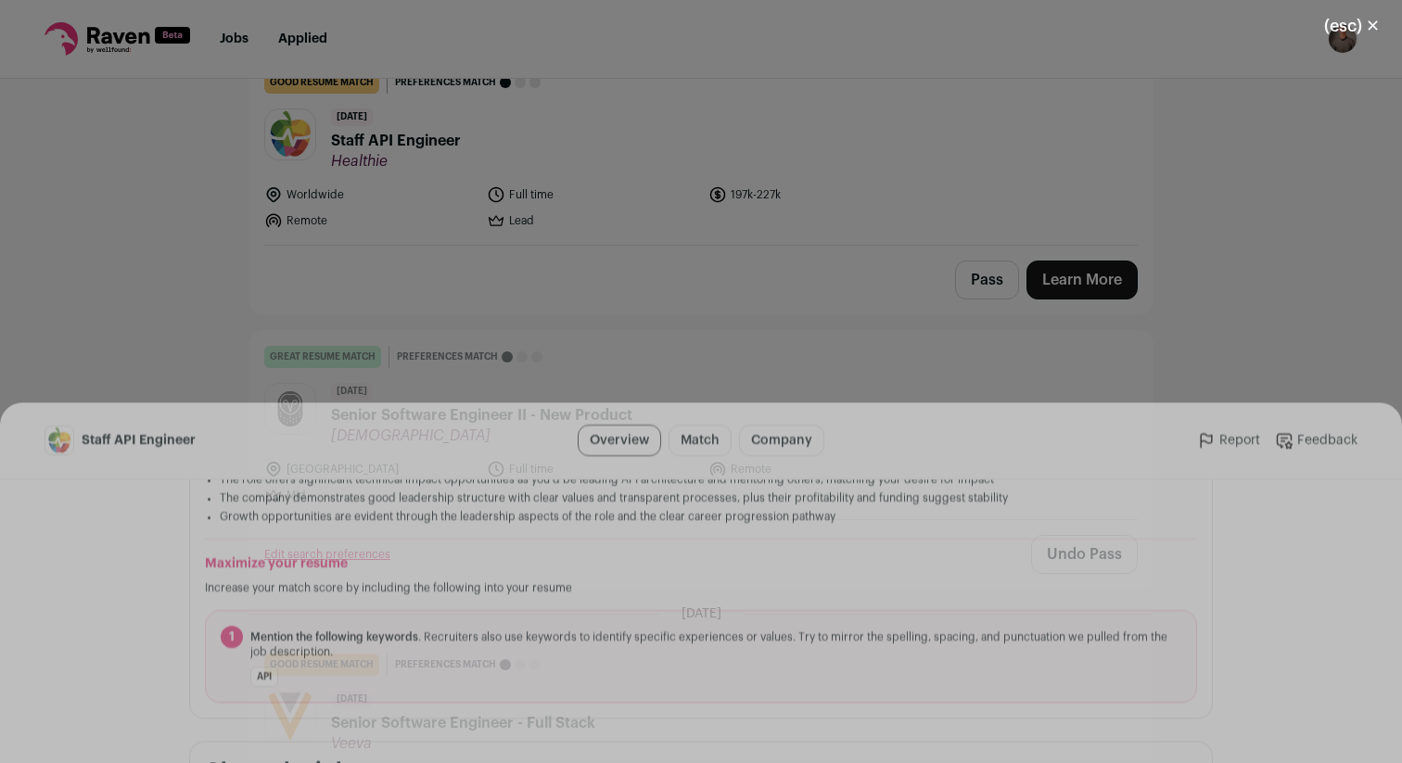
scroll to position [0, 0]
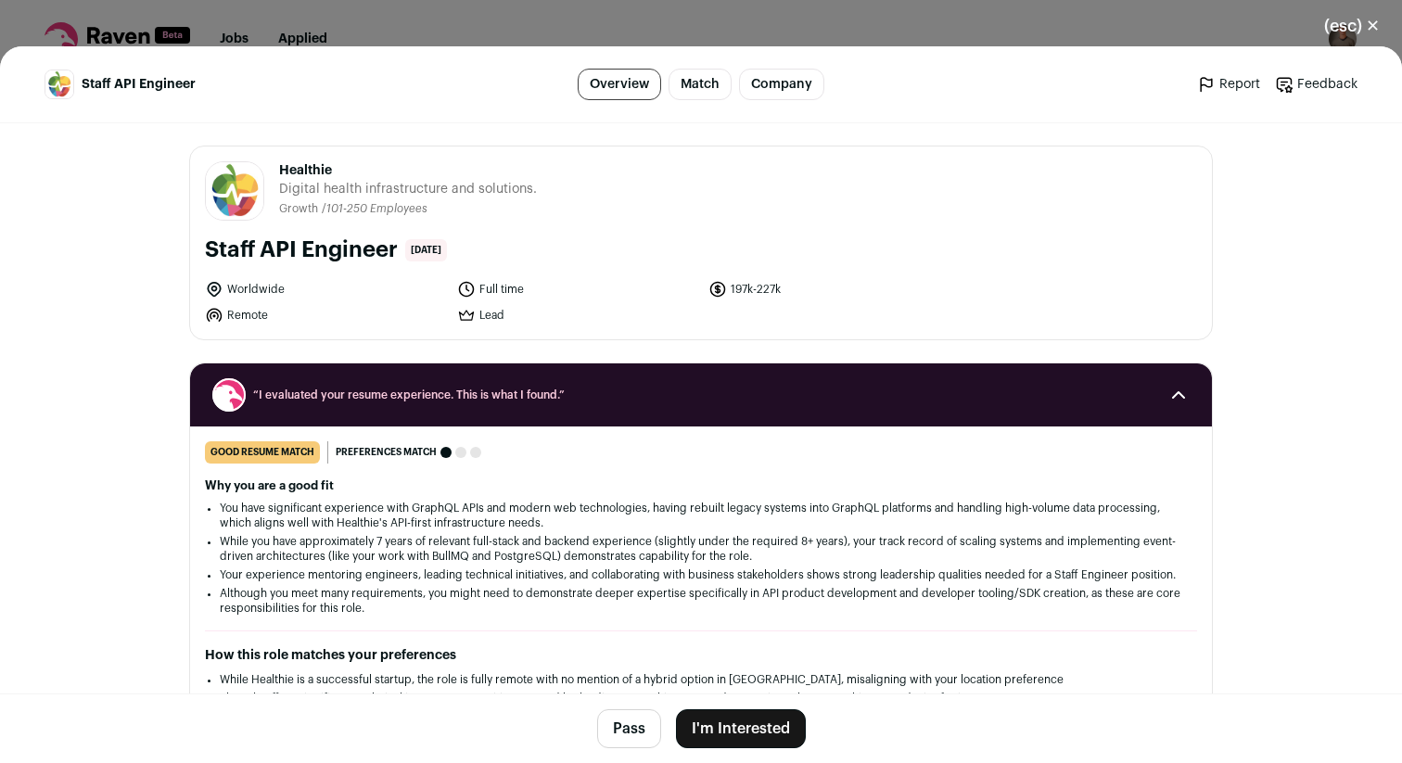
click at [306, 171] on span "Healthie" at bounding box center [408, 170] width 258 height 19
copy span "Healthie"
click at [625, 725] on button "Pass" at bounding box center [629, 728] width 64 height 39
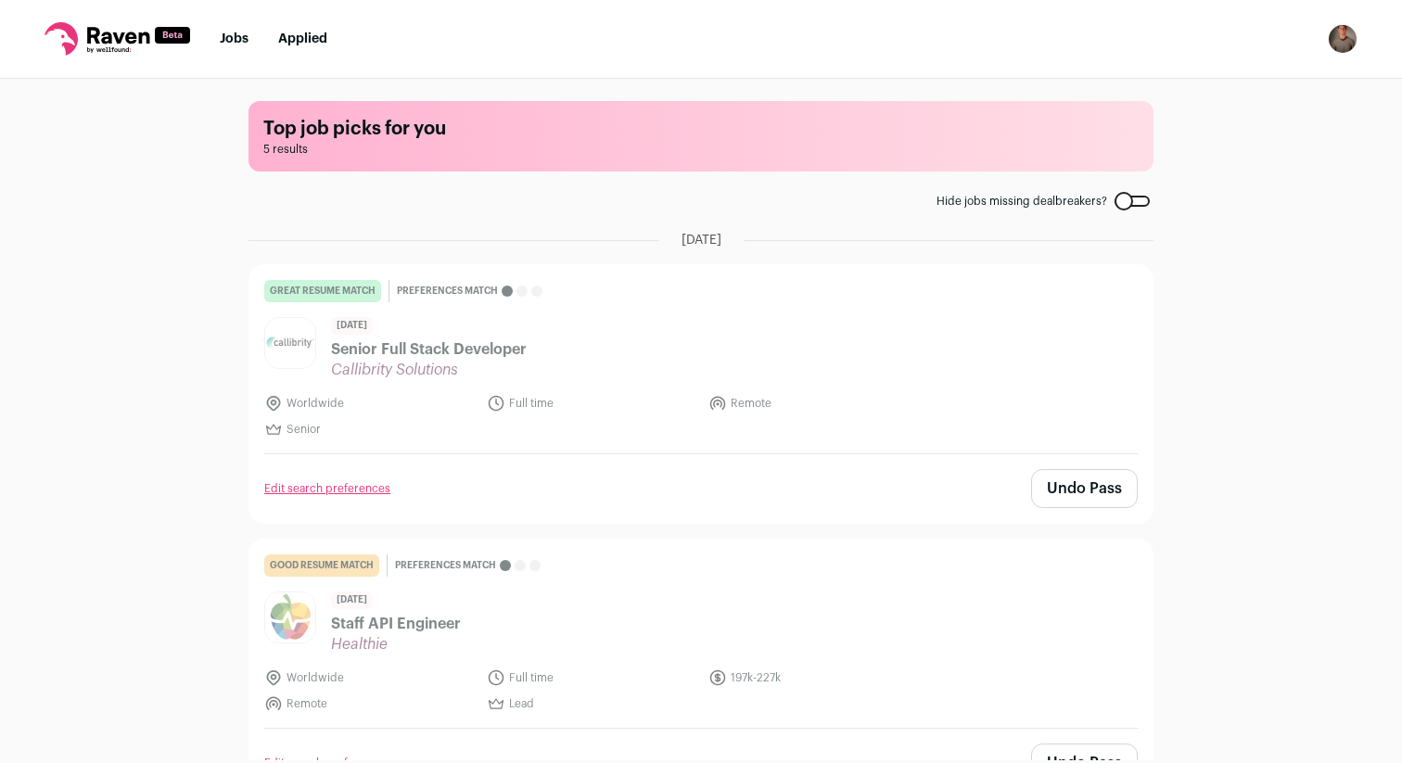
click at [129, 34] on icon at bounding box center [118, 35] width 62 height 17
